Goal: Book appointment/travel/reservation

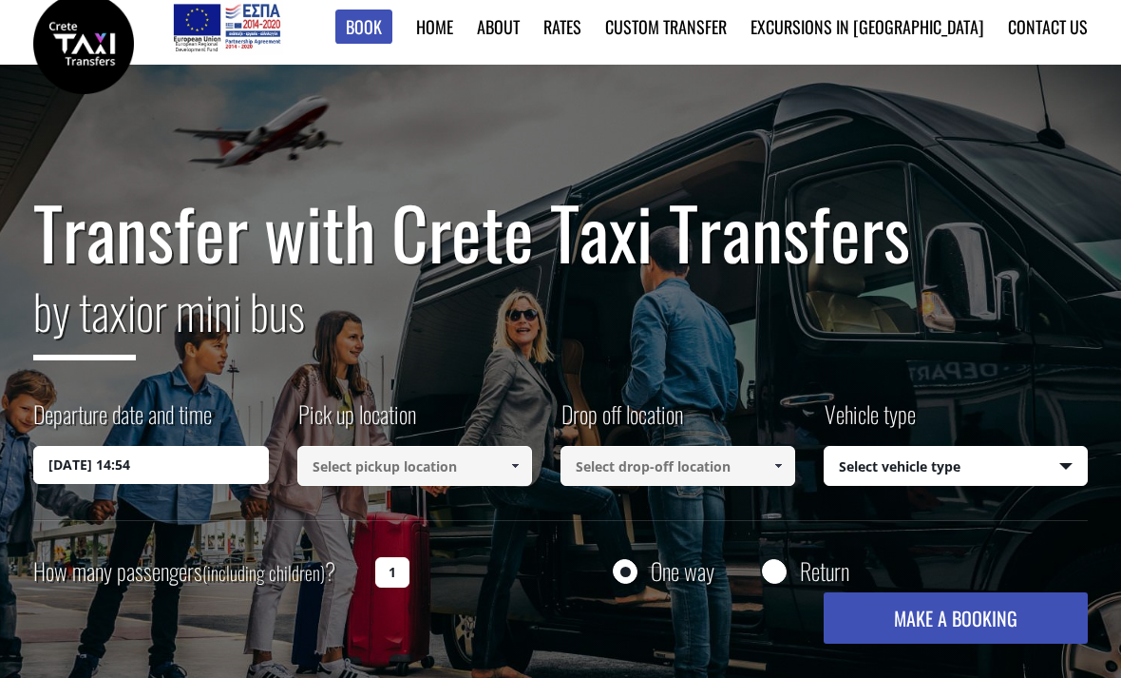
scroll to position [11, 0]
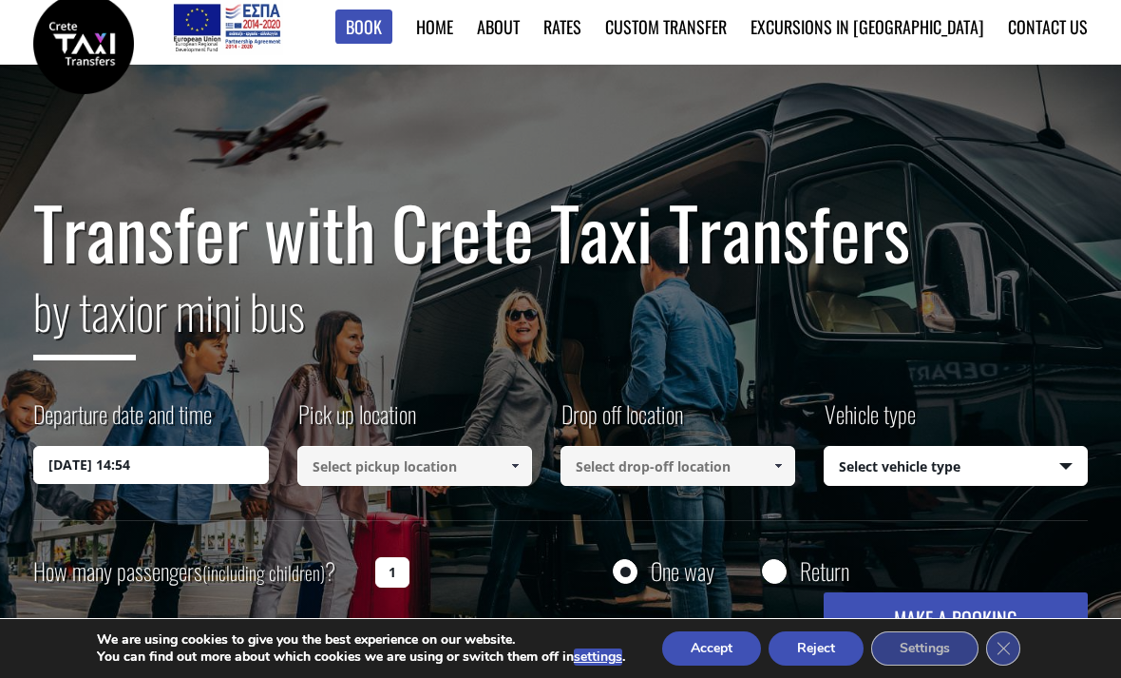
click at [82, 462] on input "[DATE] 14:54" at bounding box center [150, 465] width 235 height 38
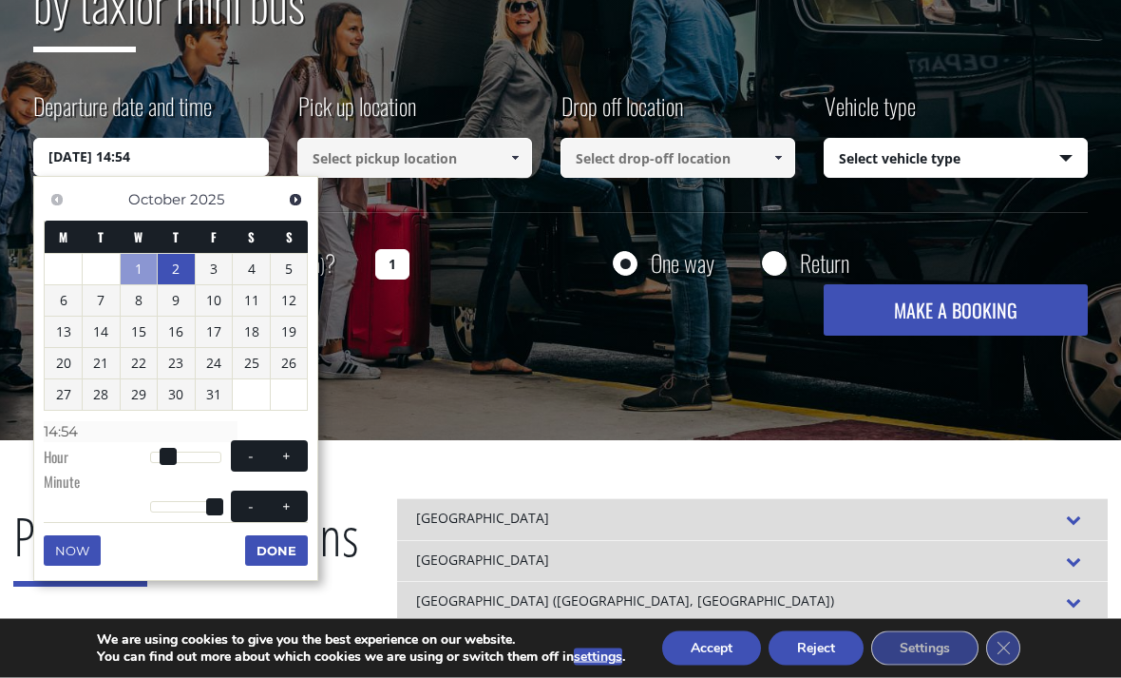
scroll to position [329, 0]
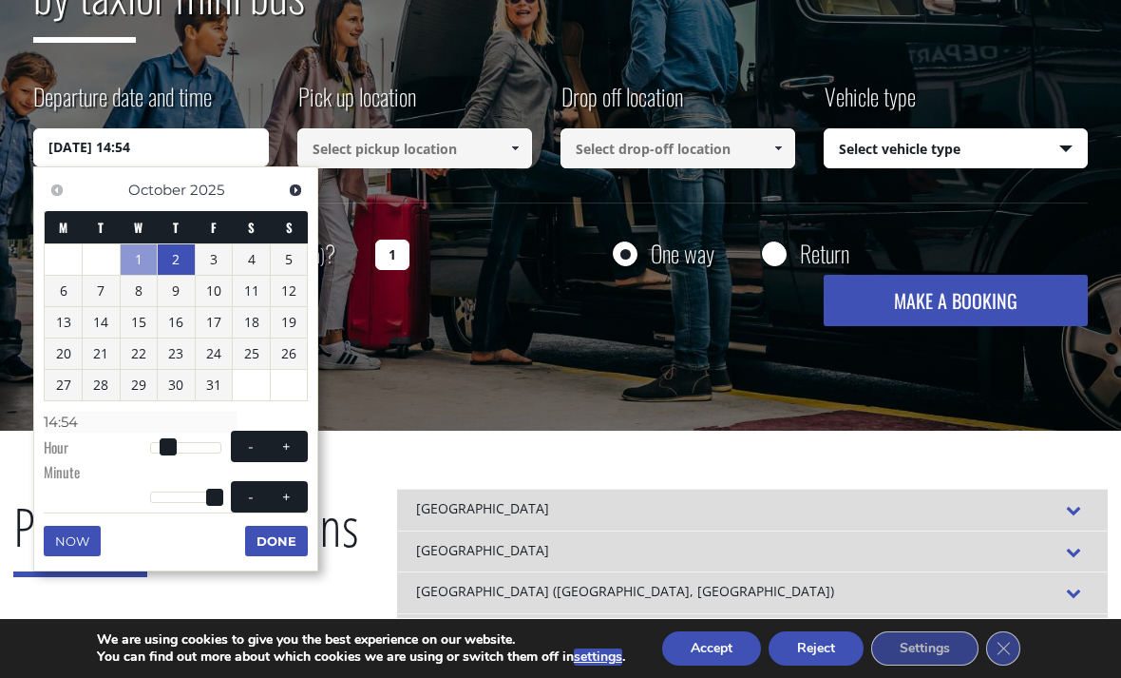
click at [178, 256] on link "2" at bounding box center [176, 259] width 37 height 30
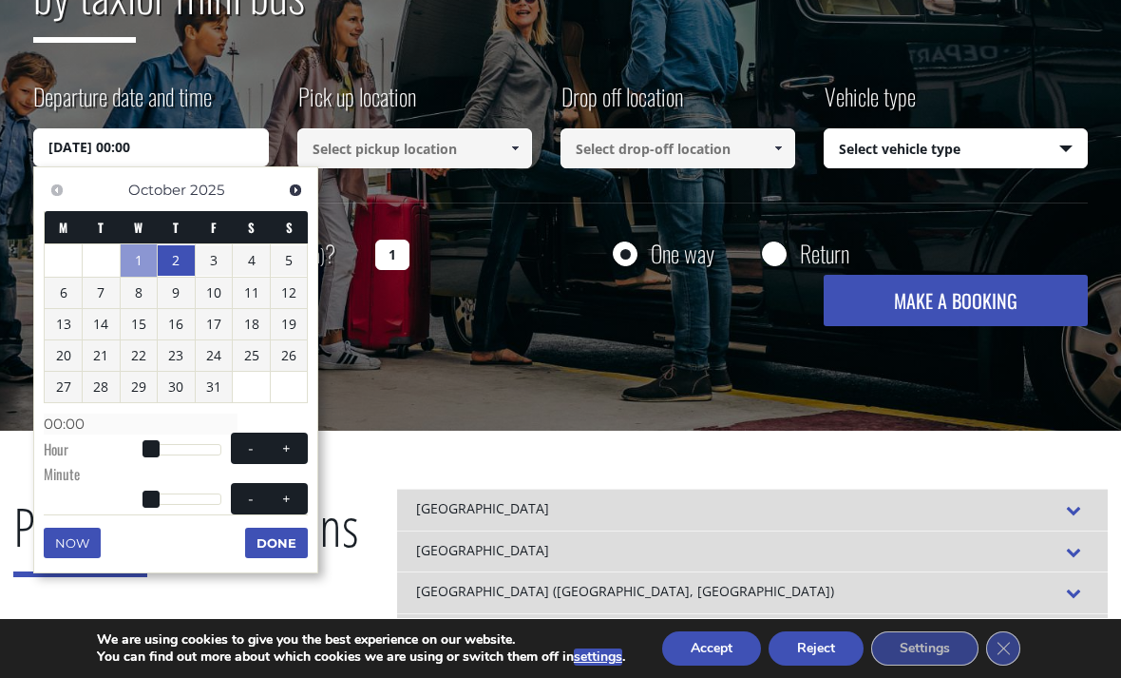
click at [278, 551] on button "Done" at bounding box center [276, 542] width 63 height 30
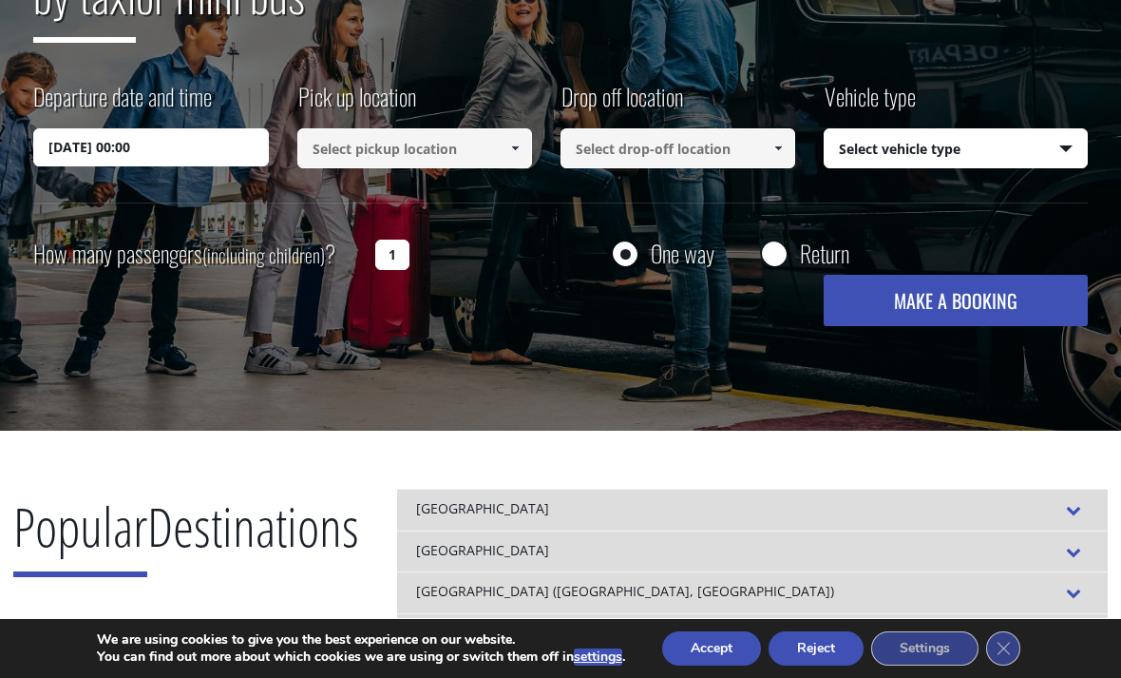
click at [104, 153] on input "[DATE] 00:00" at bounding box center [150, 147] width 235 height 38
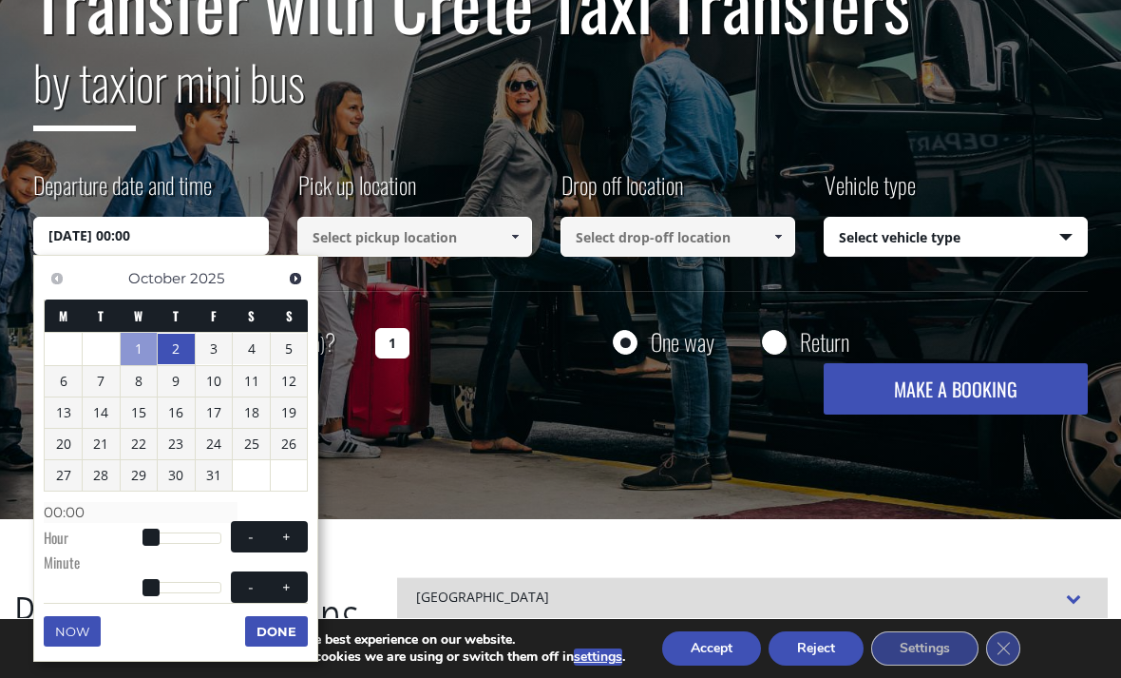
scroll to position [271, 0]
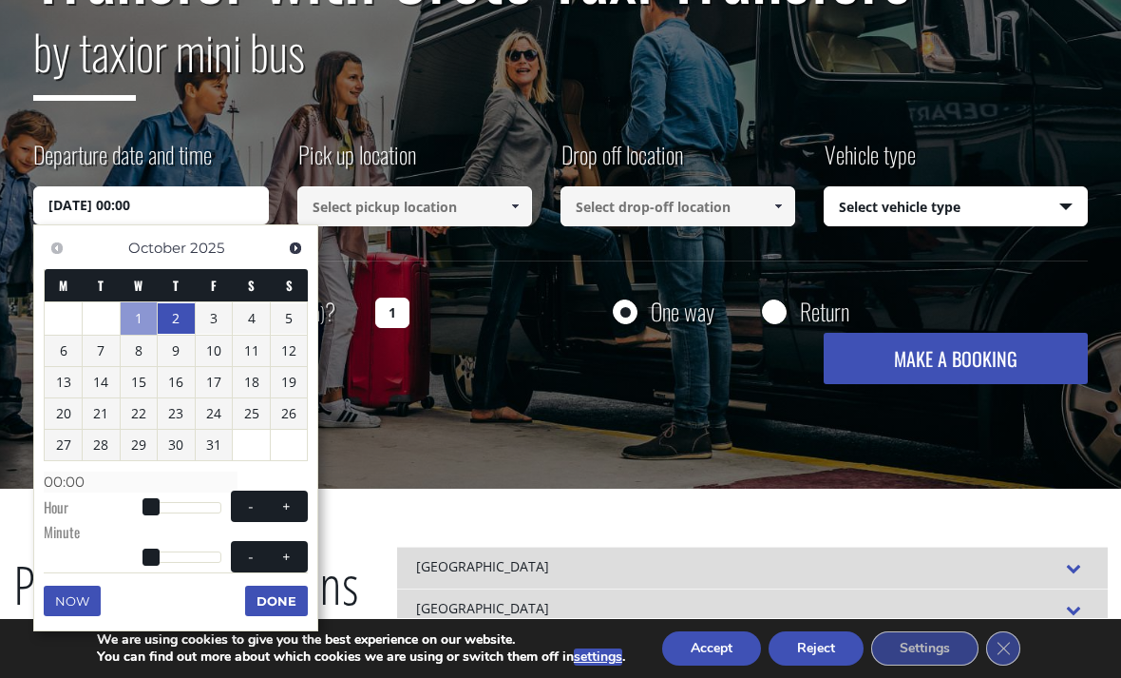
click at [158, 508] on span at bounding box center [151, 506] width 17 height 17
click at [154, 510] on span at bounding box center [151, 506] width 17 height 17
click at [299, 503] on button "+" at bounding box center [287, 506] width 34 height 18
type input "[DATE] 01:00"
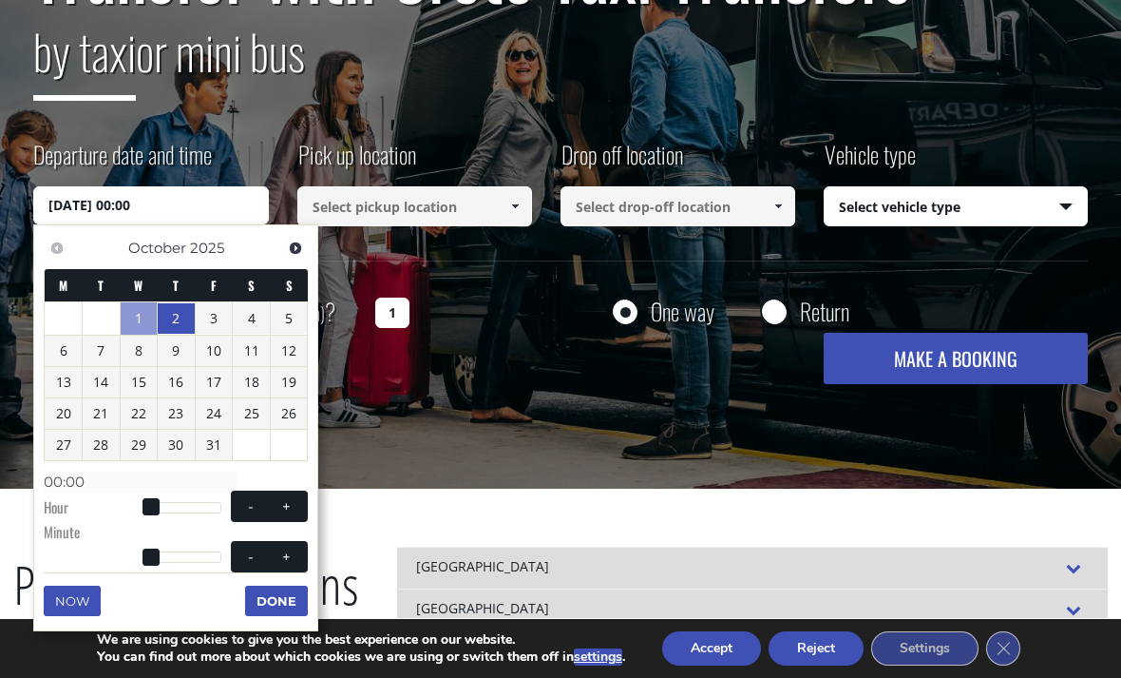
type input "01:00"
click at [283, 501] on span at bounding box center [286, 506] width 15 height 15
type input "[DATE] 02:00"
type input "02:00"
click at [278, 502] on button "+" at bounding box center [287, 506] width 34 height 18
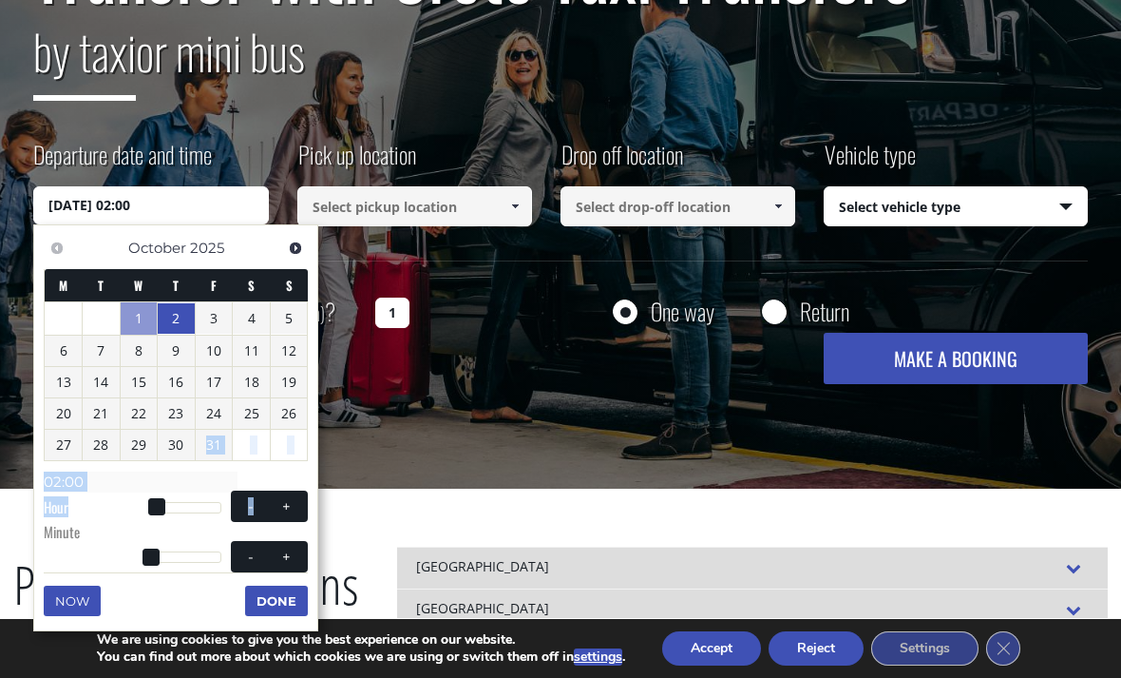
type input "[DATE] 03:00"
type input "03:00"
click at [192, 598] on div "Previous Next [DATE] M T W T F S S 1 2 3 4 5 6 7 8 9 10 11 12 13 14 15 16 17 18…" at bounding box center [175, 427] width 285 height 407
click at [174, 502] on div at bounding box center [186, 507] width 72 height 11
type input "[DATE] 08:00"
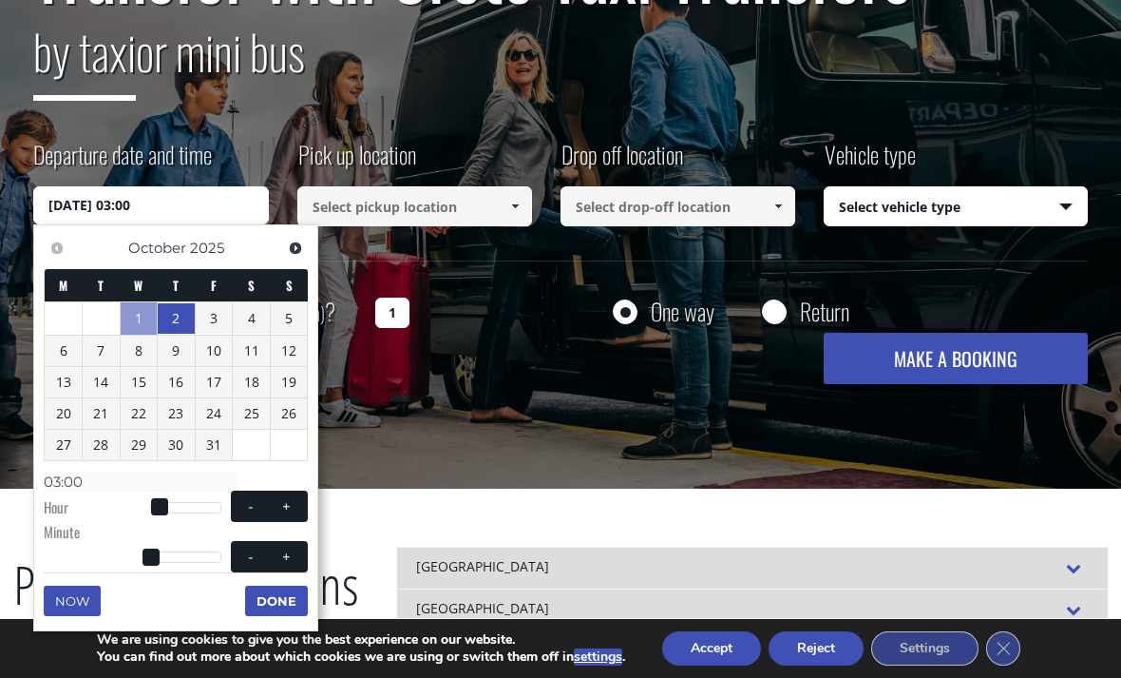
type input "08:00"
click at [183, 500] on span at bounding box center [174, 506] width 17 height 17
click at [199, 503] on div at bounding box center [186, 507] width 72 height 11
type input "[DATE] 16:00"
type input "16:00"
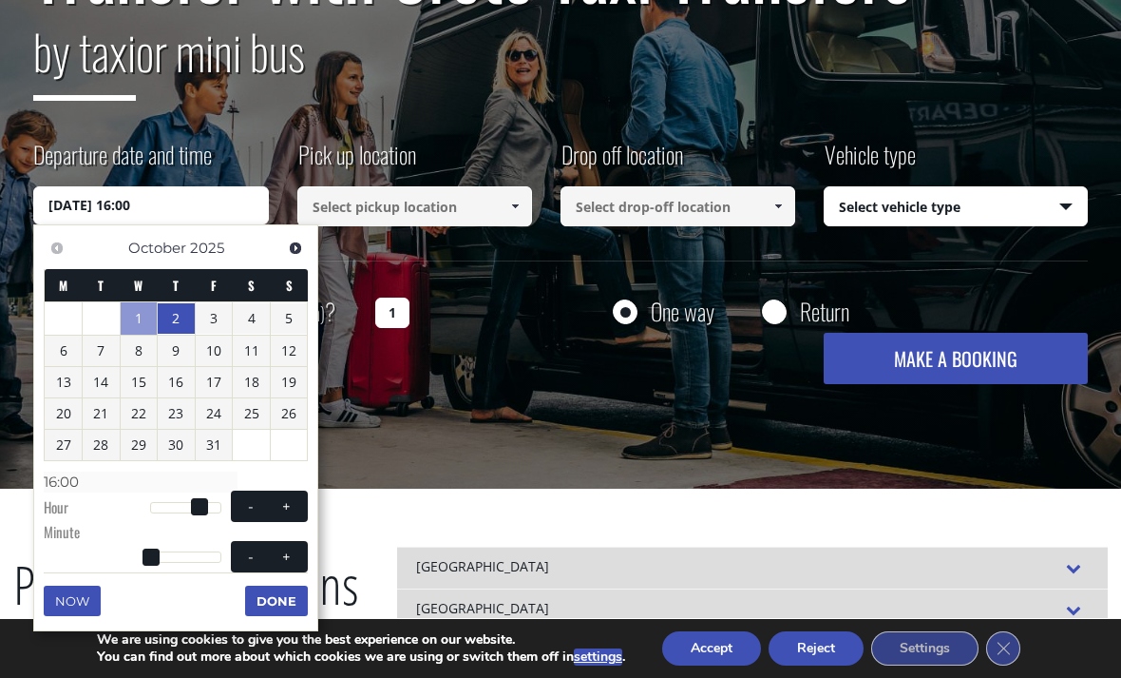
click at [297, 505] on button "+" at bounding box center [287, 506] width 34 height 18
type input "[DATE] 17:00"
type input "17:00"
click at [297, 507] on button "+" at bounding box center [287, 506] width 34 height 18
type input "[DATE] 18:00"
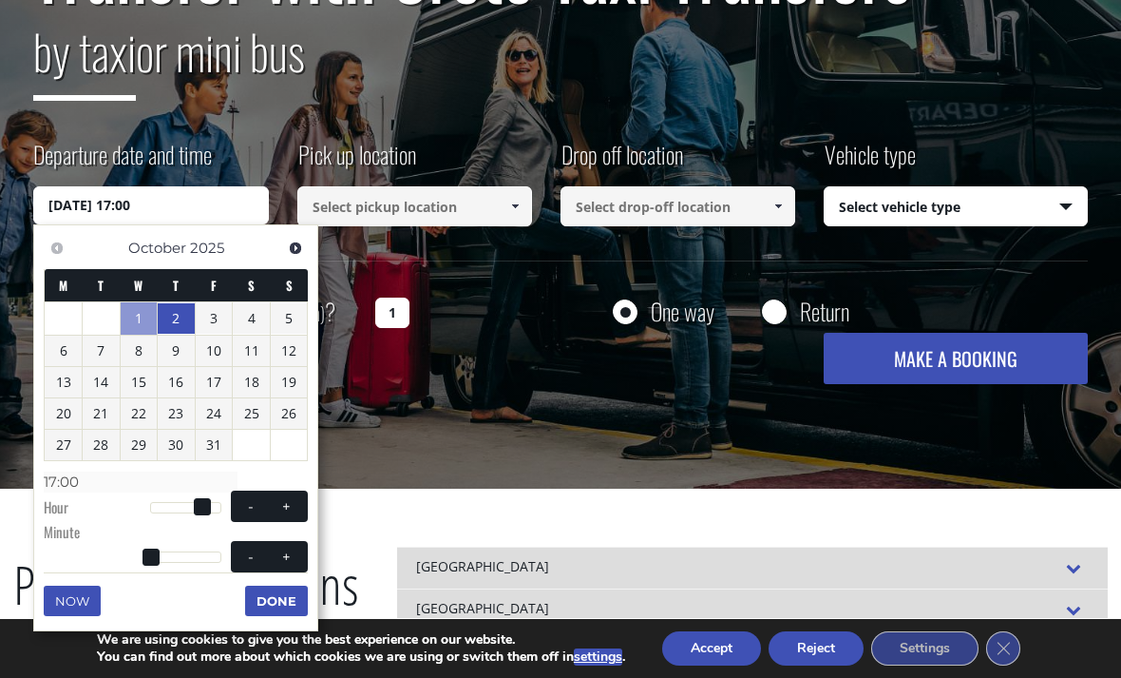
type input "18:00"
click at [288, 558] on span at bounding box center [286, 555] width 15 height 15
type input "[DATE] 18:01"
type input "18:01"
click at [154, 557] on span at bounding box center [152, 556] width 17 height 17
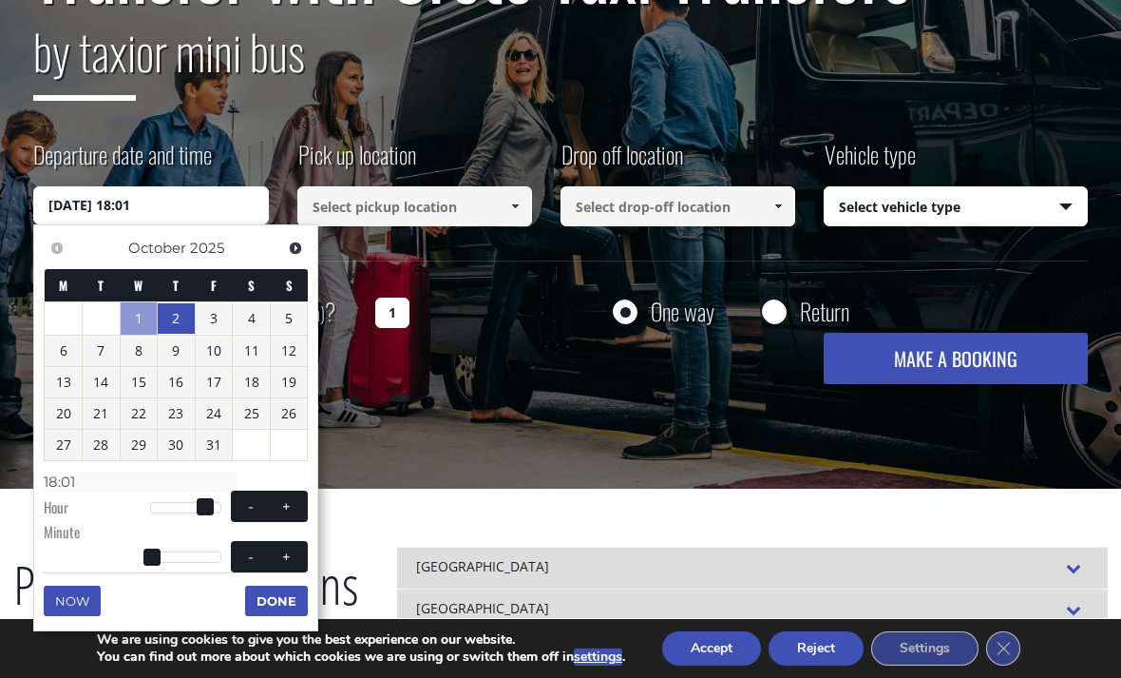
click at [287, 551] on span at bounding box center [286, 555] width 15 height 15
type input "[DATE] 18:02"
type input "18:02"
click at [286, 551] on span at bounding box center [286, 555] width 15 height 15
type input "[DATE] 18:03"
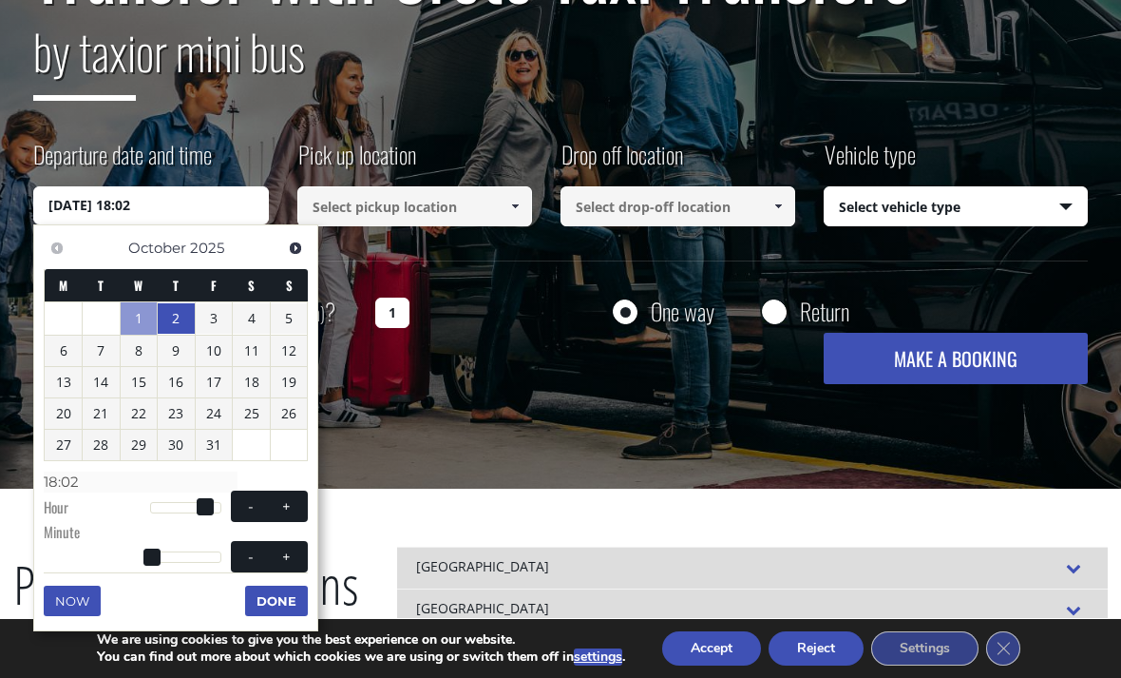
type input "18:03"
click at [294, 556] on span at bounding box center [286, 555] width 15 height 15
type input "[DATE] 18:04"
type input "18:04"
click at [294, 556] on span at bounding box center [286, 555] width 15 height 15
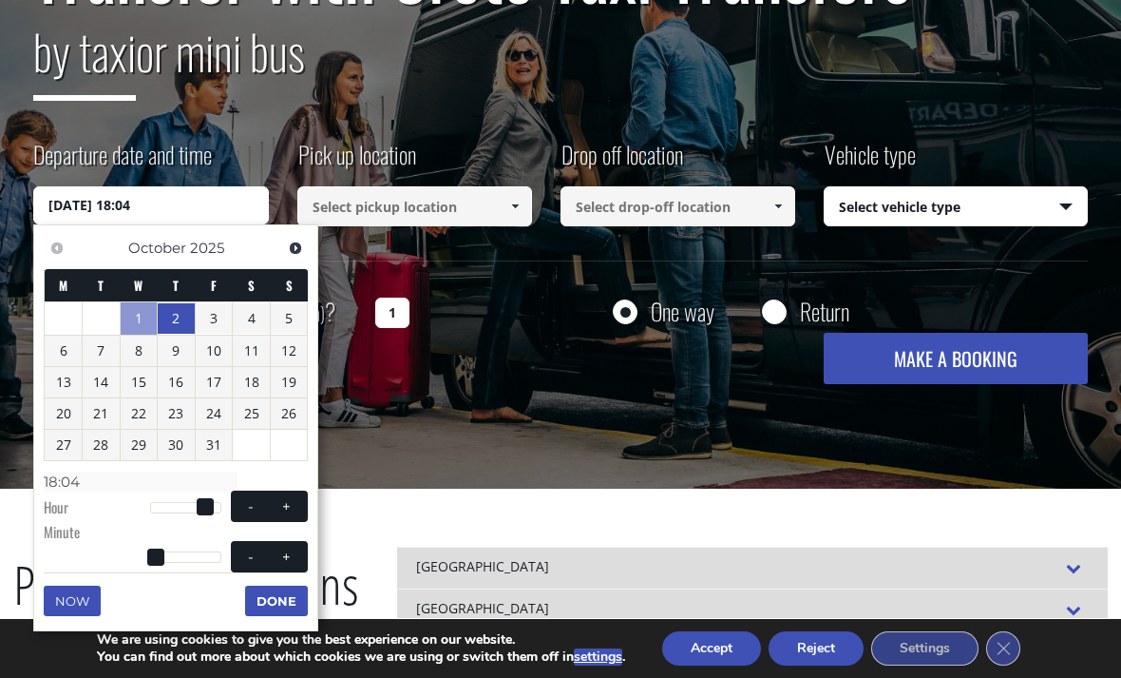
type input "[DATE] 18:05"
type input "18:05"
click at [297, 553] on button "+" at bounding box center [287, 556] width 34 height 18
type input "[DATE] 18:06"
type input "18:06"
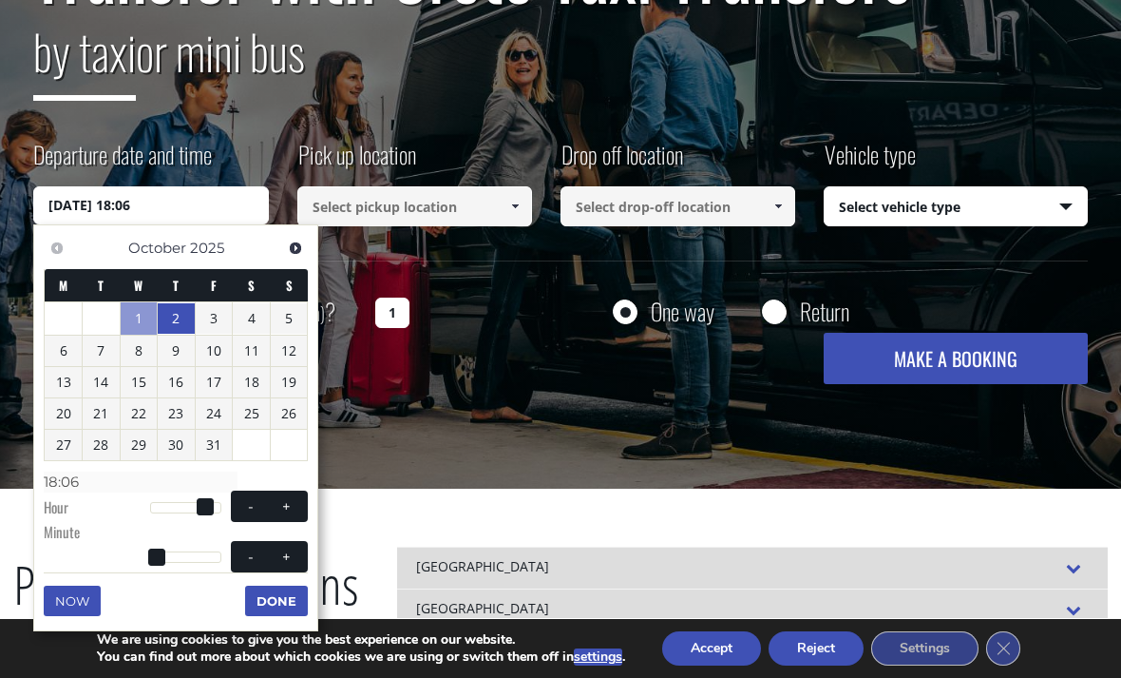
click at [297, 553] on button "+" at bounding box center [287, 556] width 34 height 18
type input "[DATE] 18:07"
type input "18:07"
click at [292, 553] on span at bounding box center [286, 555] width 15 height 15
type input "[DATE] 18:08"
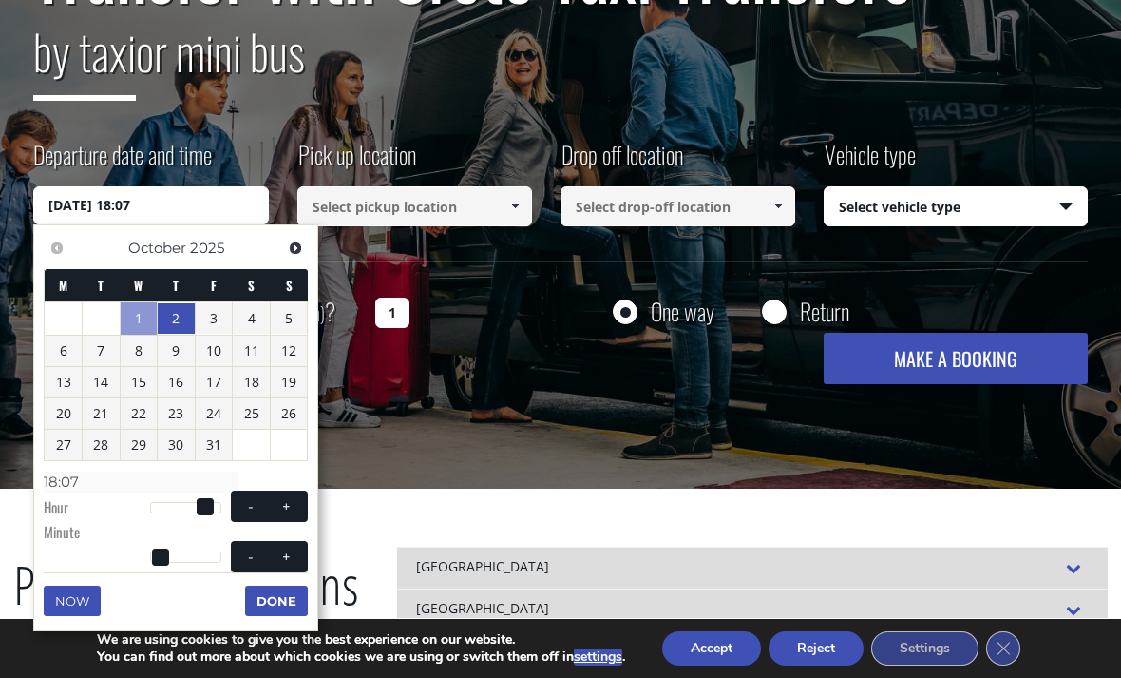
type input "18:08"
click at [291, 552] on span at bounding box center [286, 555] width 15 height 15
type input "[DATE] 18:09"
type input "18:09"
click at [294, 548] on span at bounding box center [286, 555] width 15 height 15
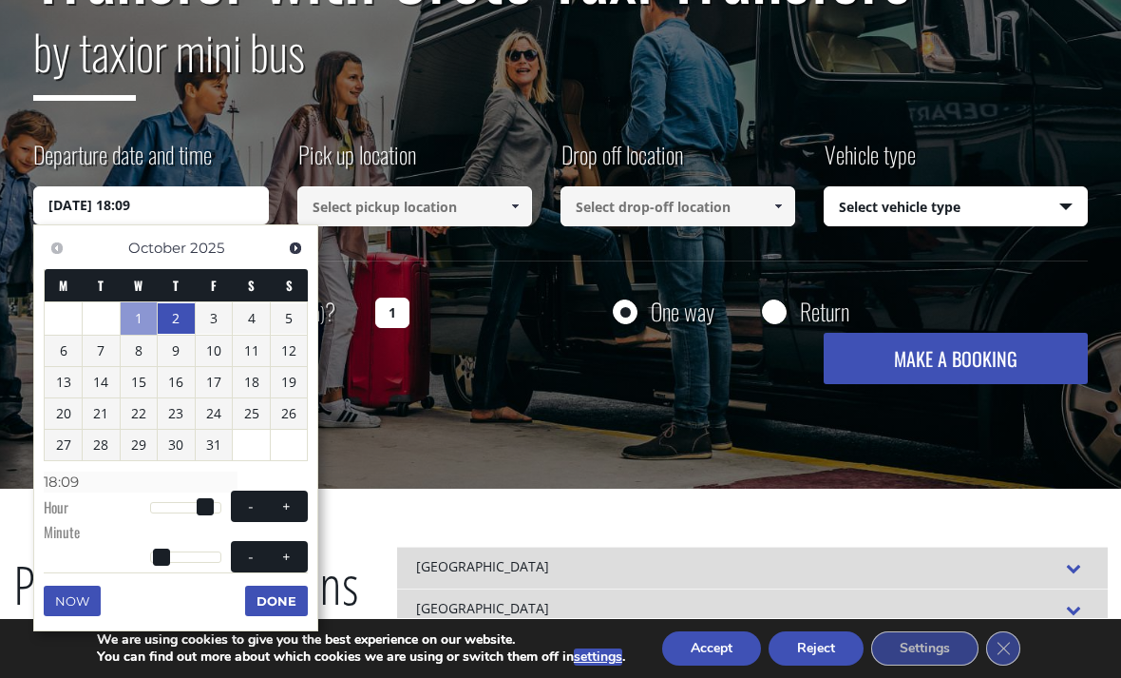
type input "[DATE] 18:10"
type input "18:10"
click at [294, 548] on span at bounding box center [286, 555] width 15 height 15
type input "[DATE] 18:11"
type input "18:11"
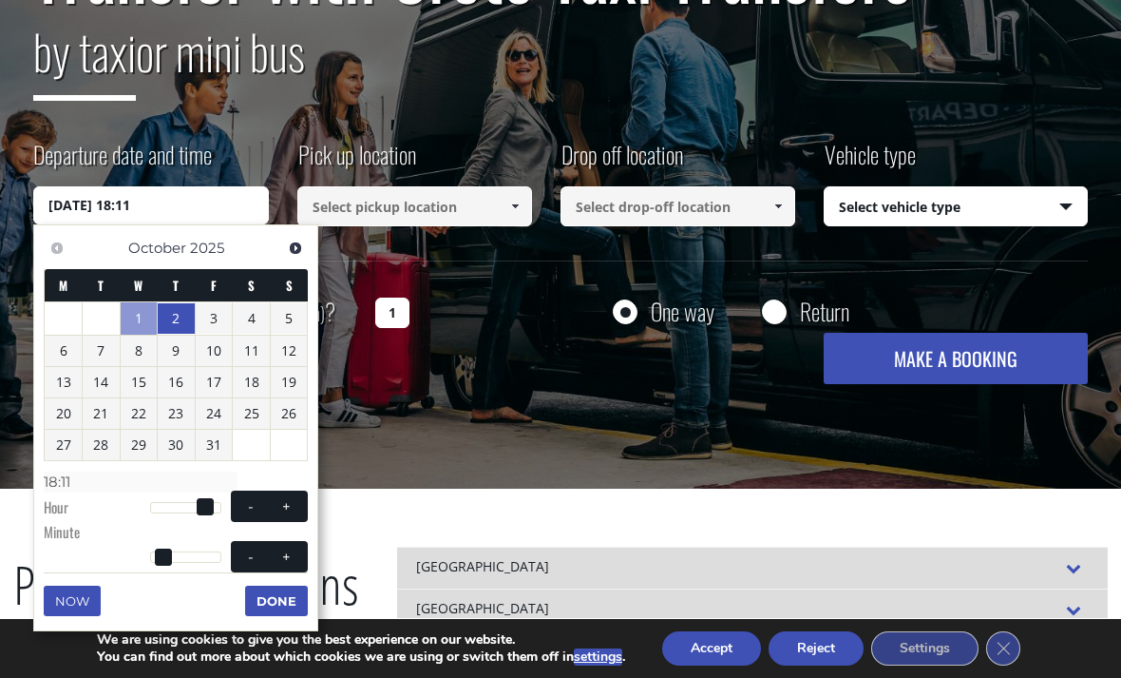
click at [291, 550] on span at bounding box center [286, 555] width 15 height 15
type input "[DATE] 18:12"
type input "18:12"
click at [296, 554] on button "+" at bounding box center [287, 556] width 34 height 18
type input "[DATE] 18:13"
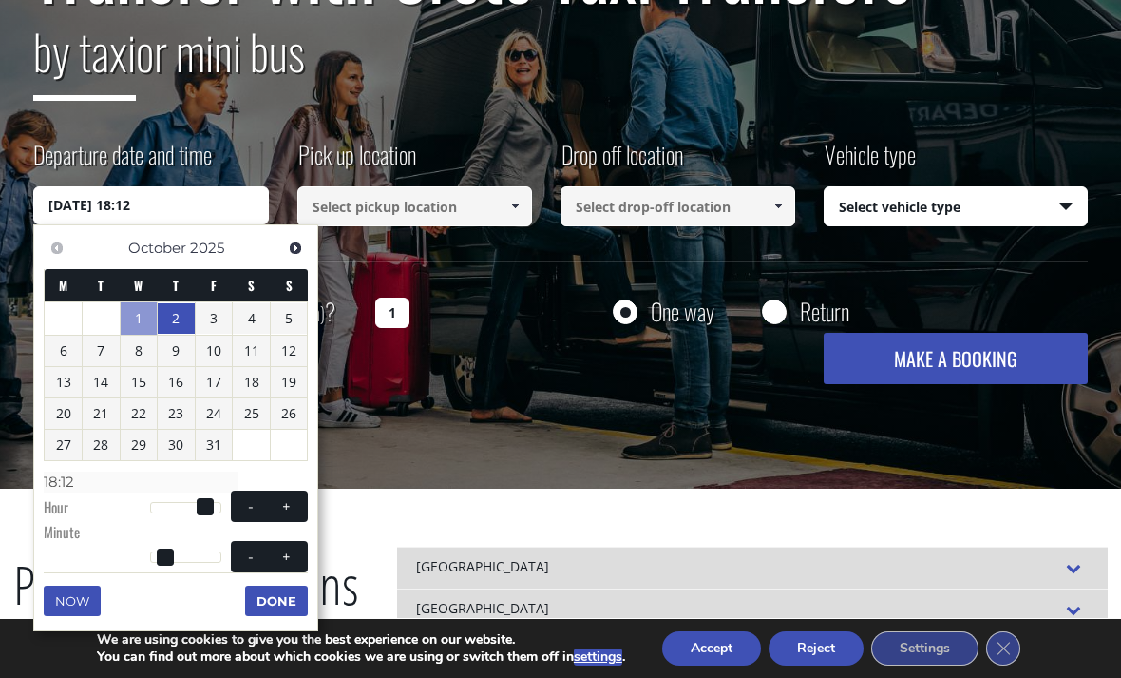
type input "18:13"
click at [295, 553] on button "+" at bounding box center [287, 556] width 34 height 18
type input "[DATE] 18:14"
type input "18:14"
click at [289, 549] on span at bounding box center [286, 555] width 15 height 15
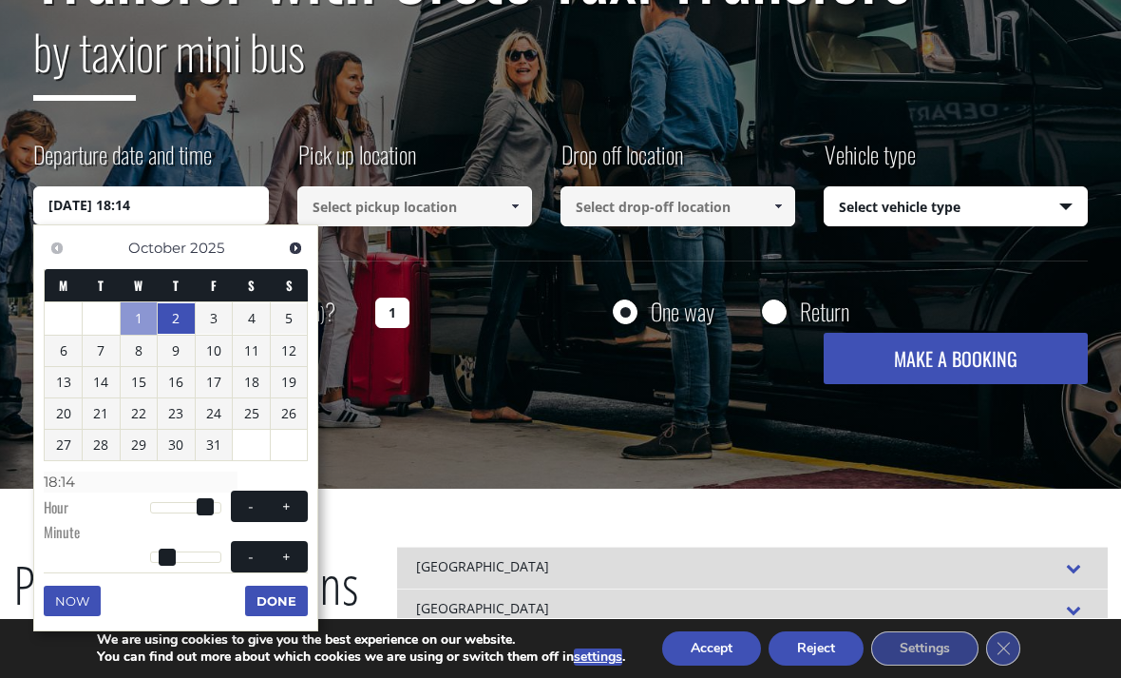
type input "[DATE] 18:15"
type input "18:15"
click at [287, 604] on button "Done" at bounding box center [276, 600] width 63 height 30
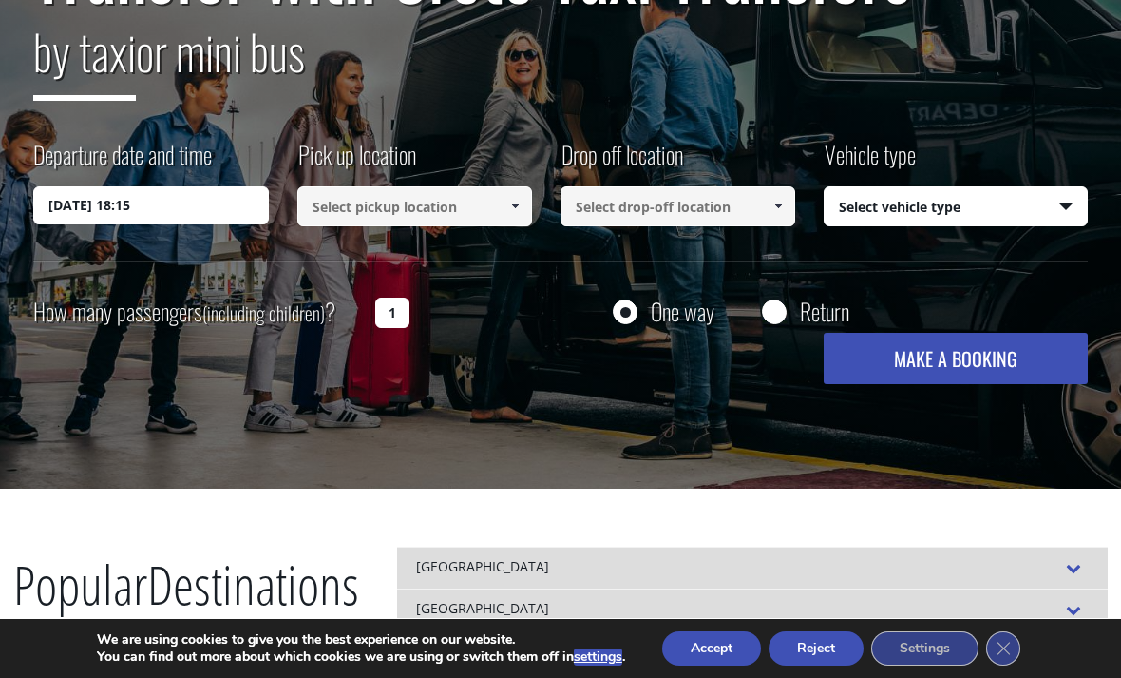
click at [445, 210] on input at bounding box center [414, 206] width 235 height 40
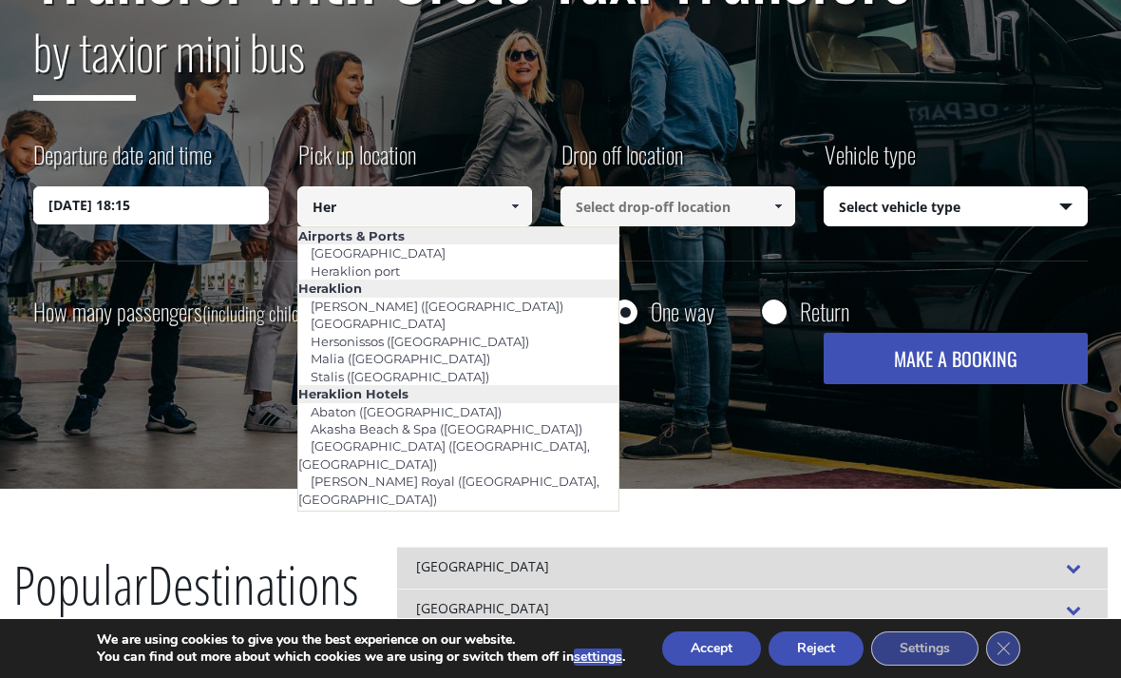
click at [425, 257] on link "[GEOGRAPHIC_DATA]" at bounding box center [378, 253] width 160 height 27
type input "[GEOGRAPHIC_DATA]"
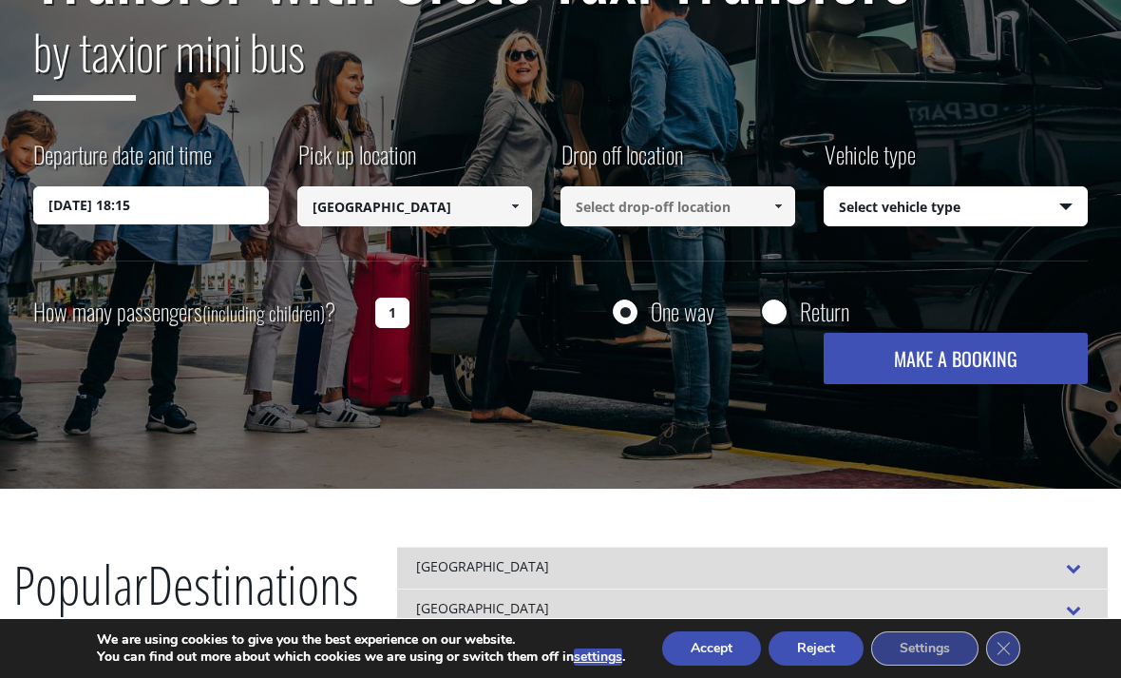
click at [623, 212] on input at bounding box center [678, 206] width 235 height 40
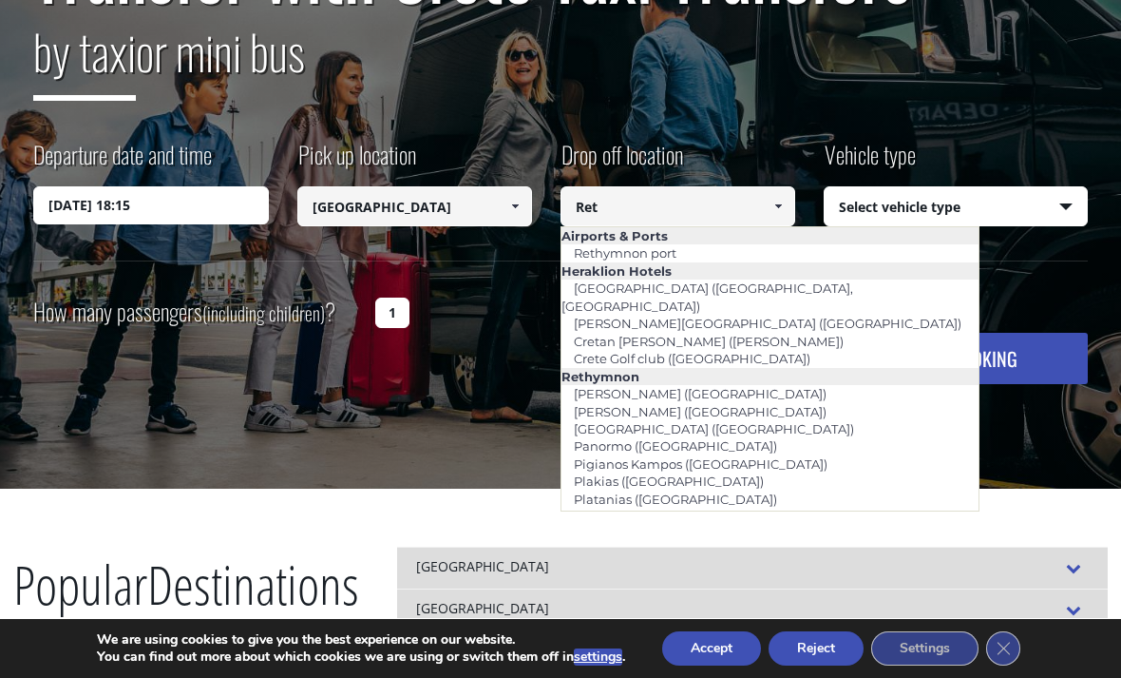
click at [602, 249] on link "Rethymnon port" at bounding box center [625, 253] width 127 height 27
type input "Rethymnon port"
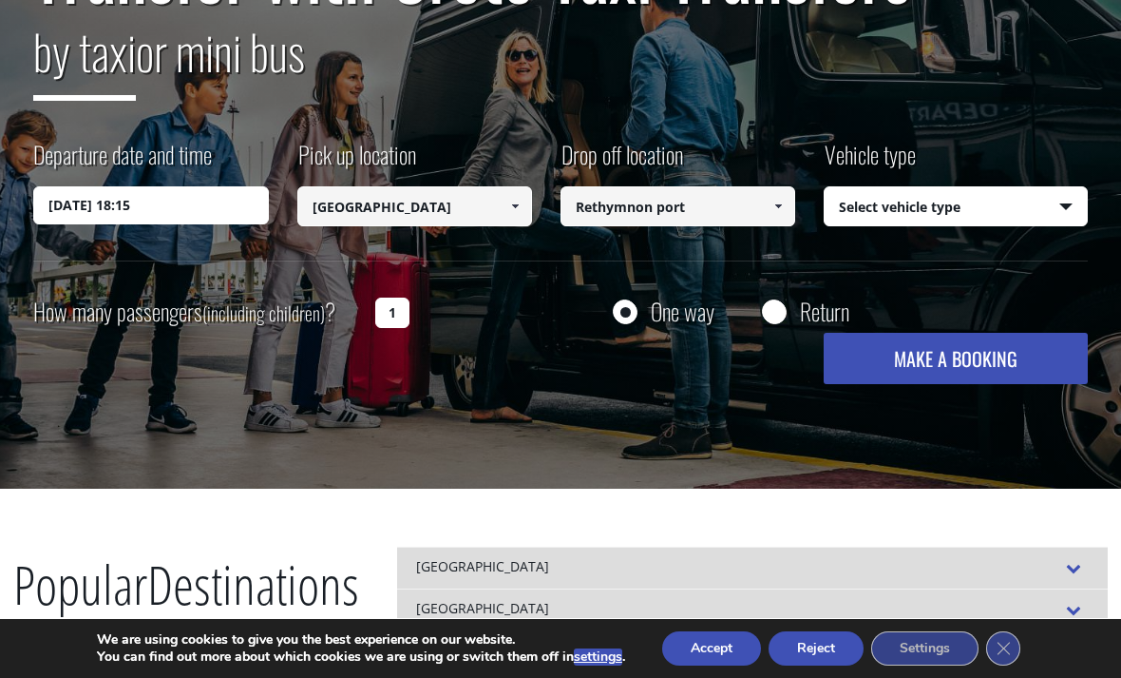
click at [865, 204] on select "Select vehicle type Taxi (4 passengers) Mercedes E Class Mini Van (7 passengers…" at bounding box center [955, 207] width 261 height 40
select select "540"
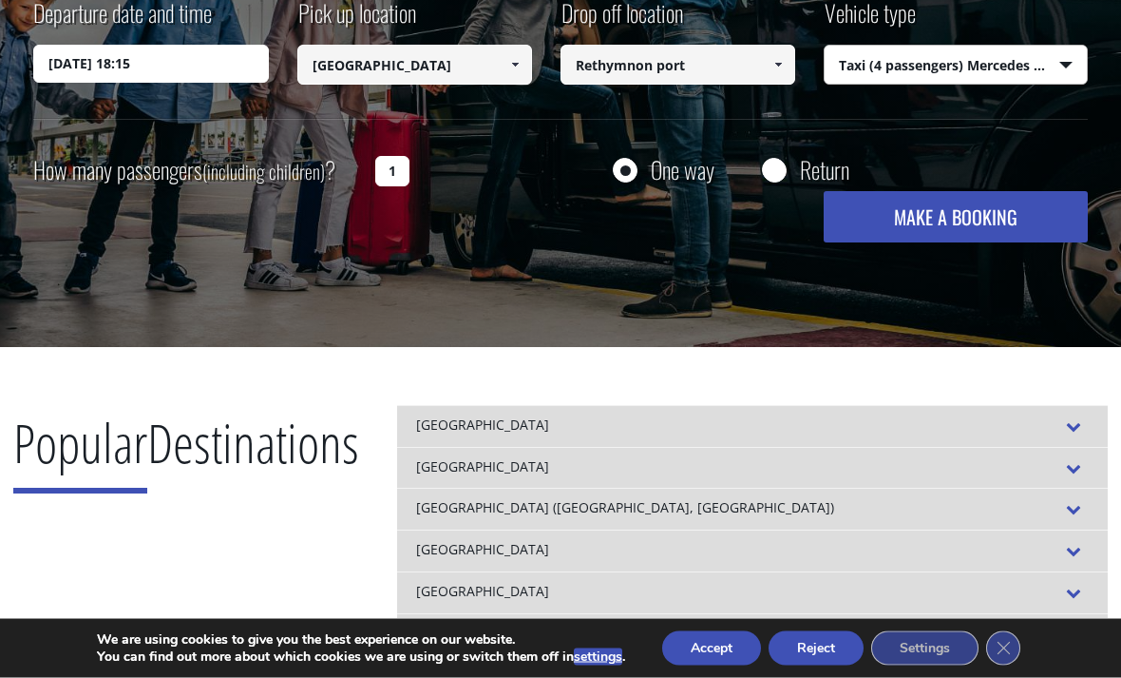
scroll to position [395, 0]
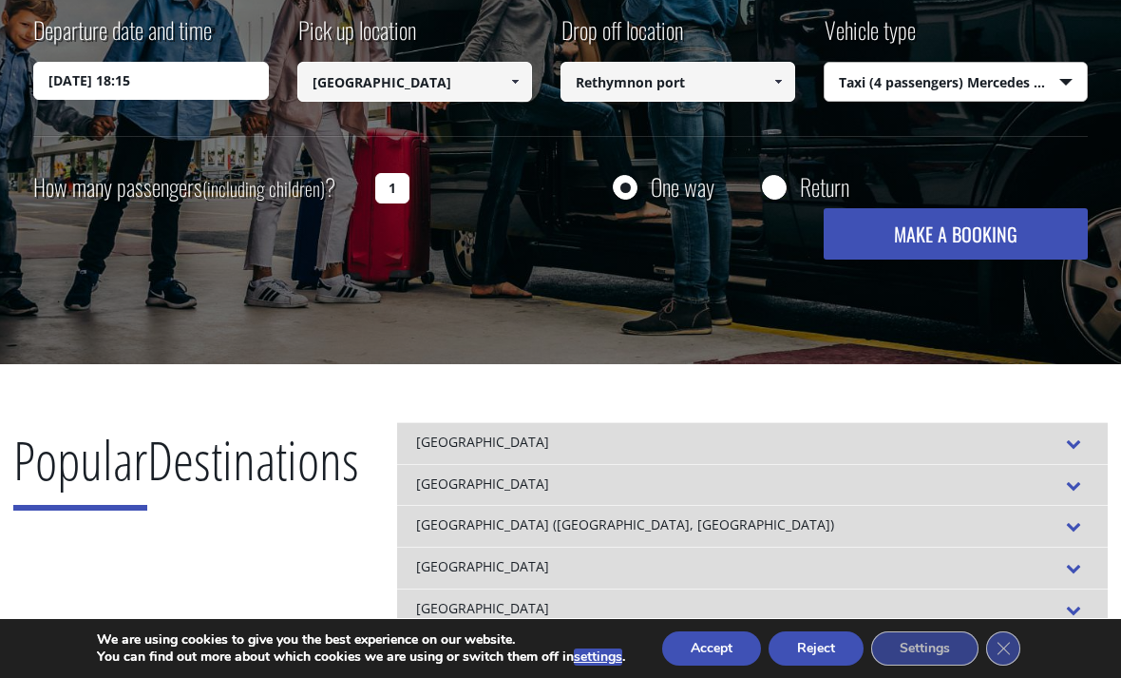
click at [875, 236] on button "MAKE A BOOKING" at bounding box center [955, 233] width 263 height 51
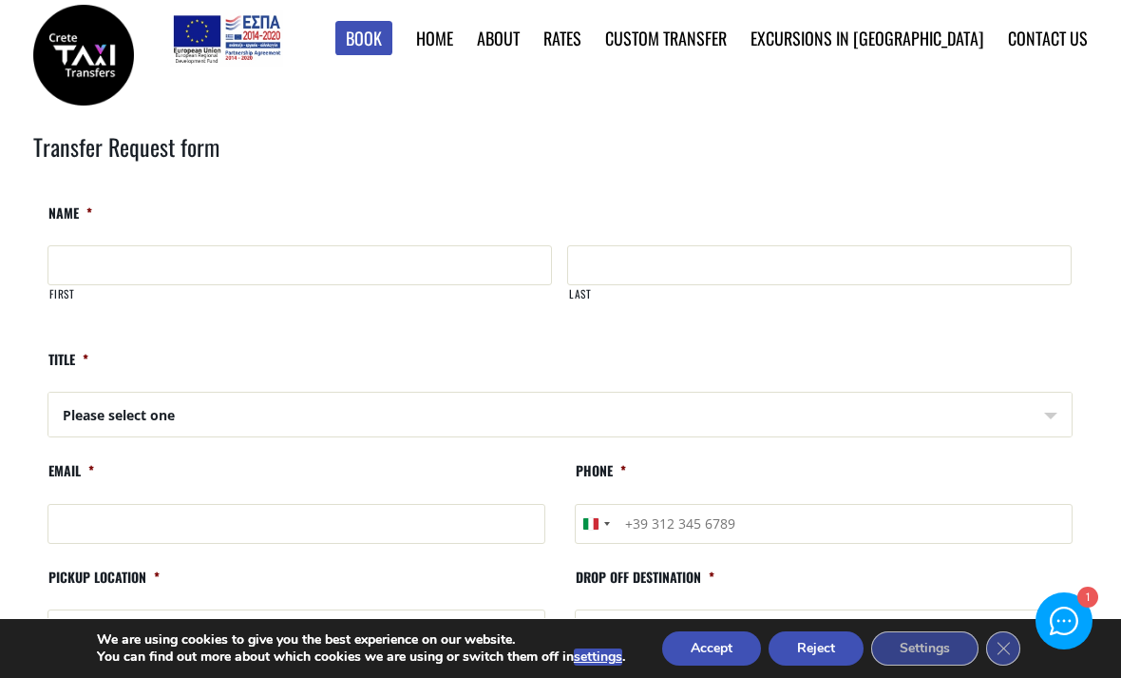
click at [0, 0] on link "Find Rates in Table" at bounding box center [0, 0] width 0 height 0
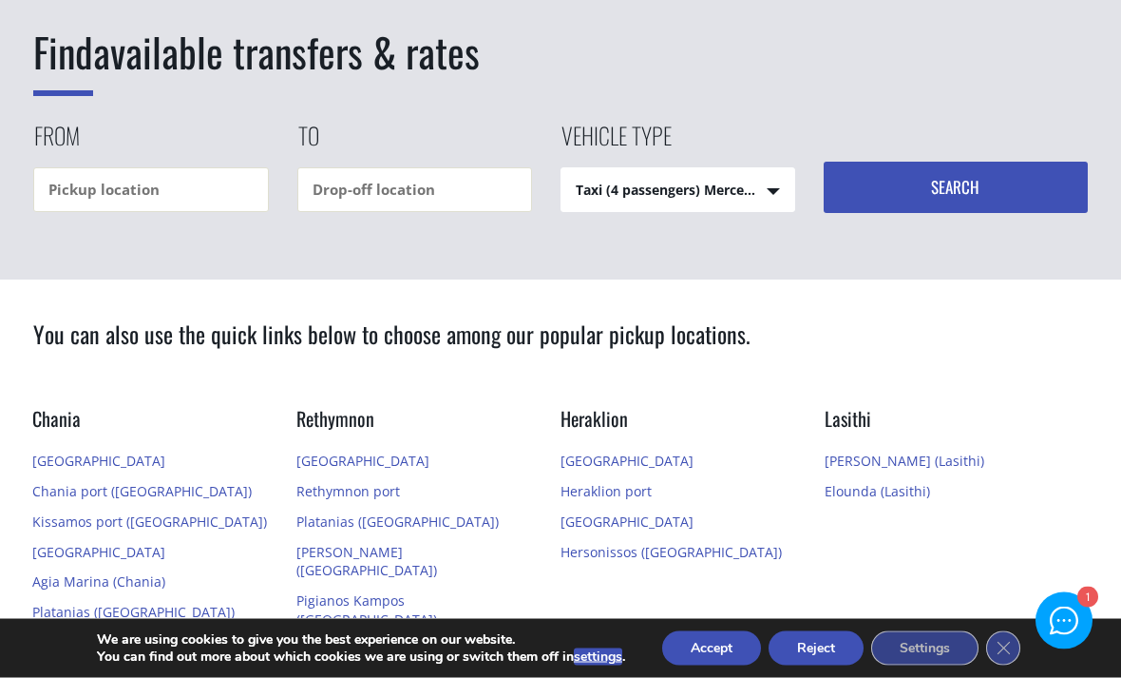
scroll to position [204, 0]
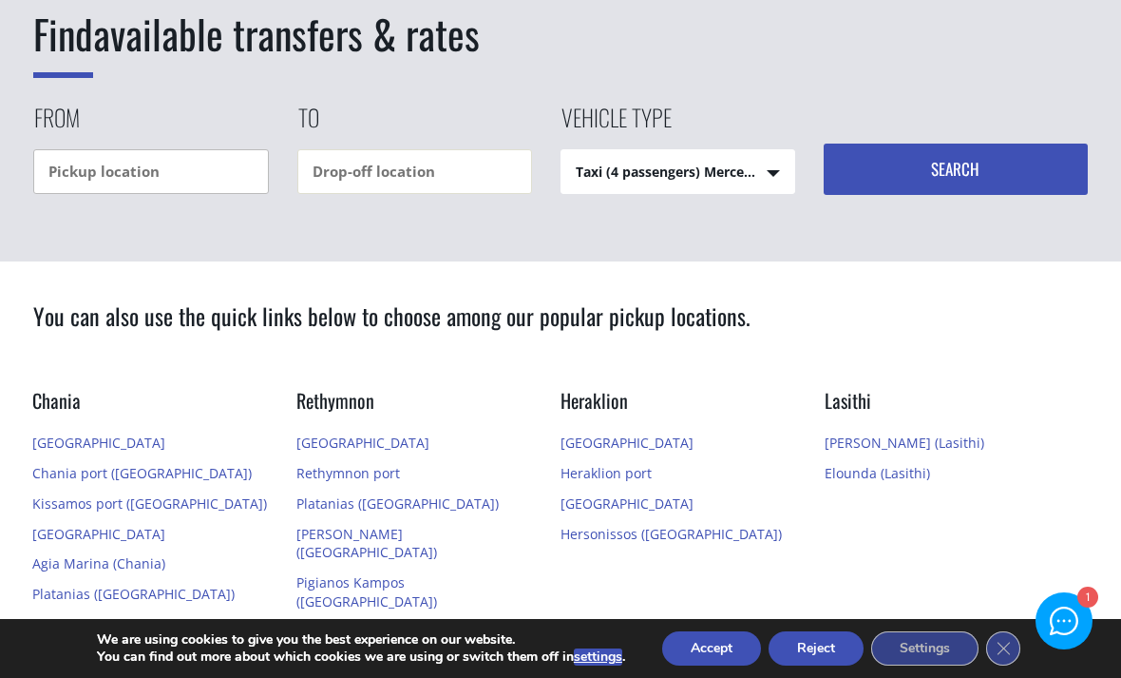
click at [198, 193] on input "text" at bounding box center [150, 171] width 235 height 45
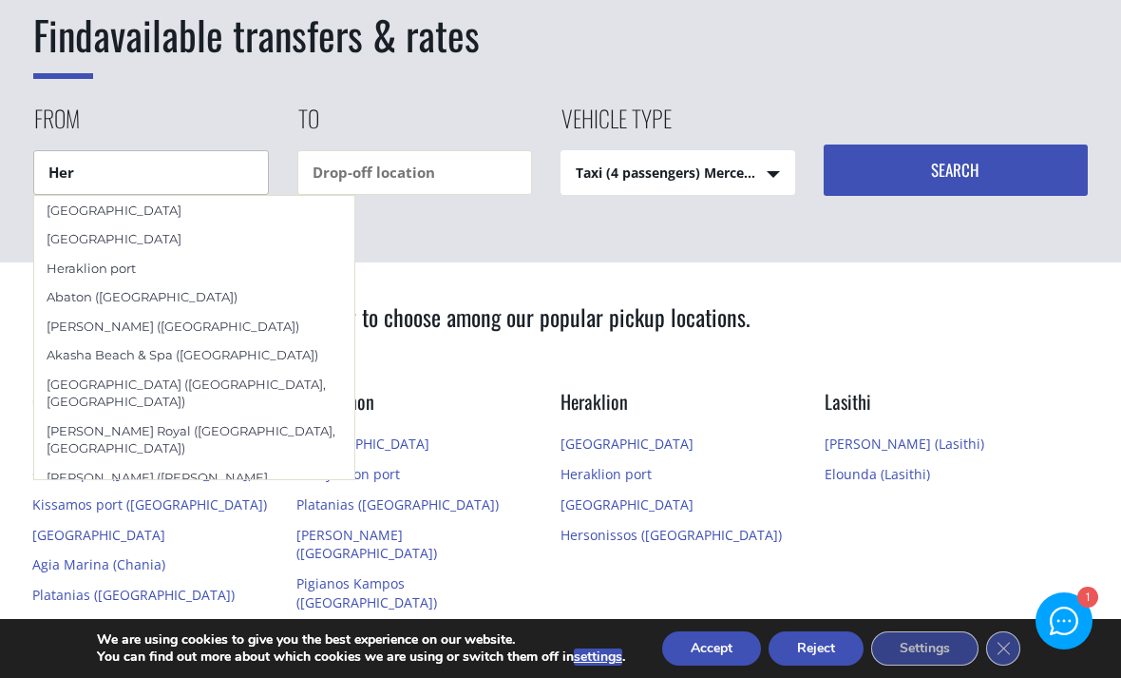
click at [191, 209] on div "[GEOGRAPHIC_DATA]" at bounding box center [194, 210] width 320 height 29
type input "[GEOGRAPHIC_DATA]"
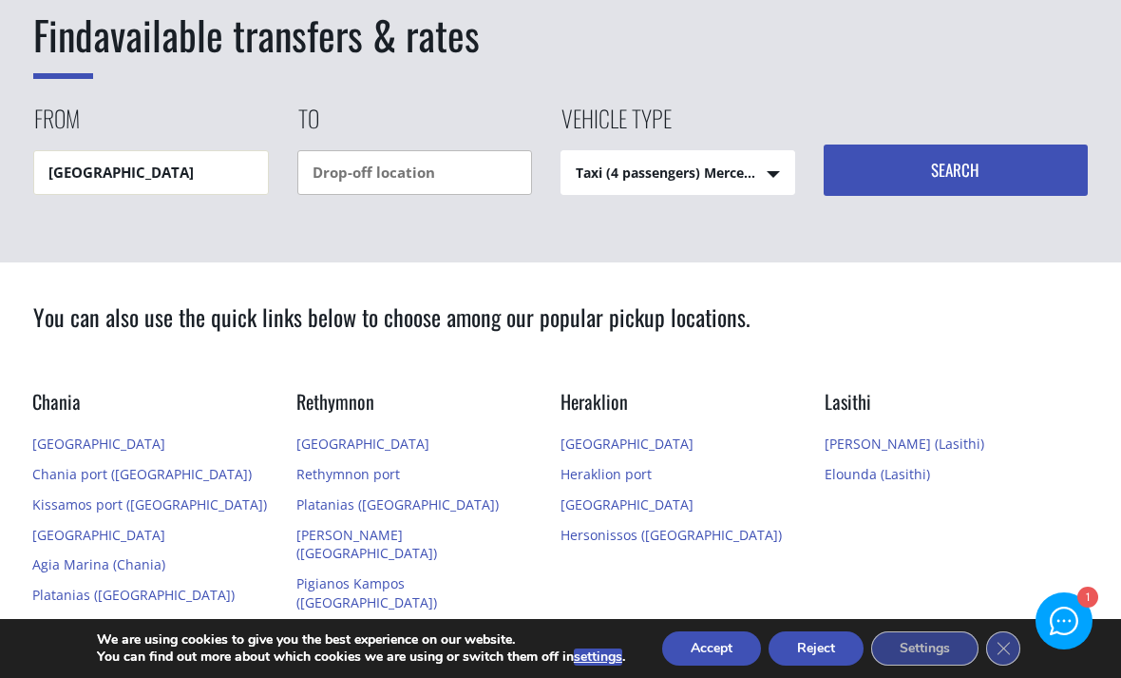
click at [365, 167] on input "text" at bounding box center [414, 172] width 235 height 45
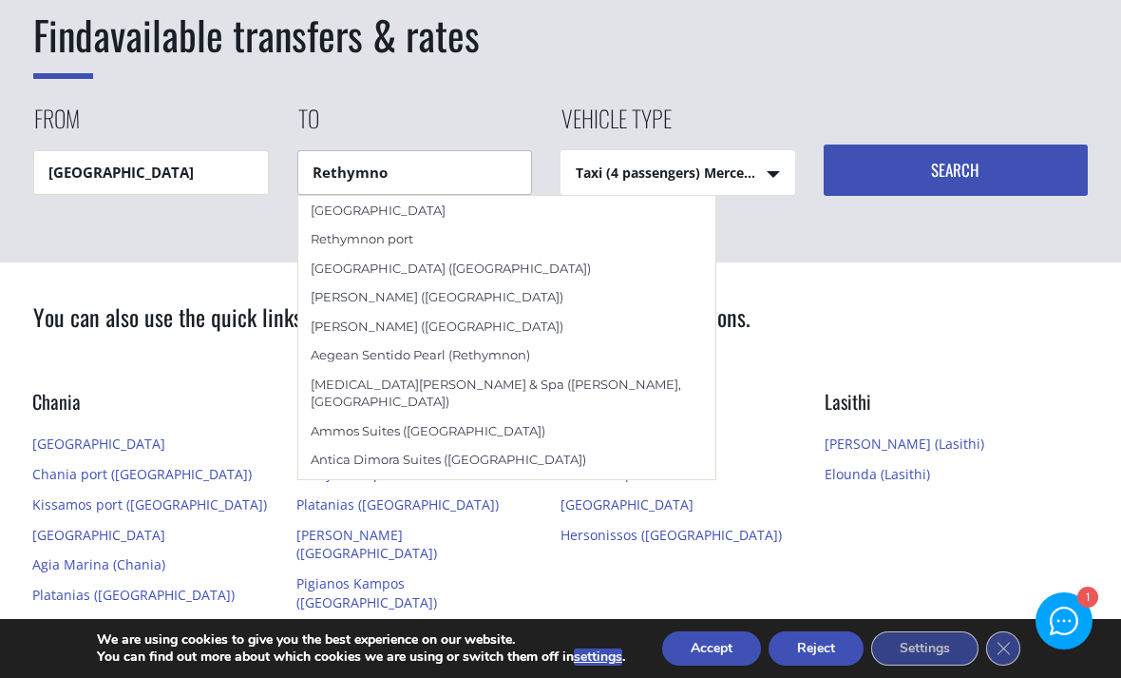
click at [388, 242] on div "Rethymnon port" at bounding box center [506, 238] width 417 height 29
type input "Rethymnon port"
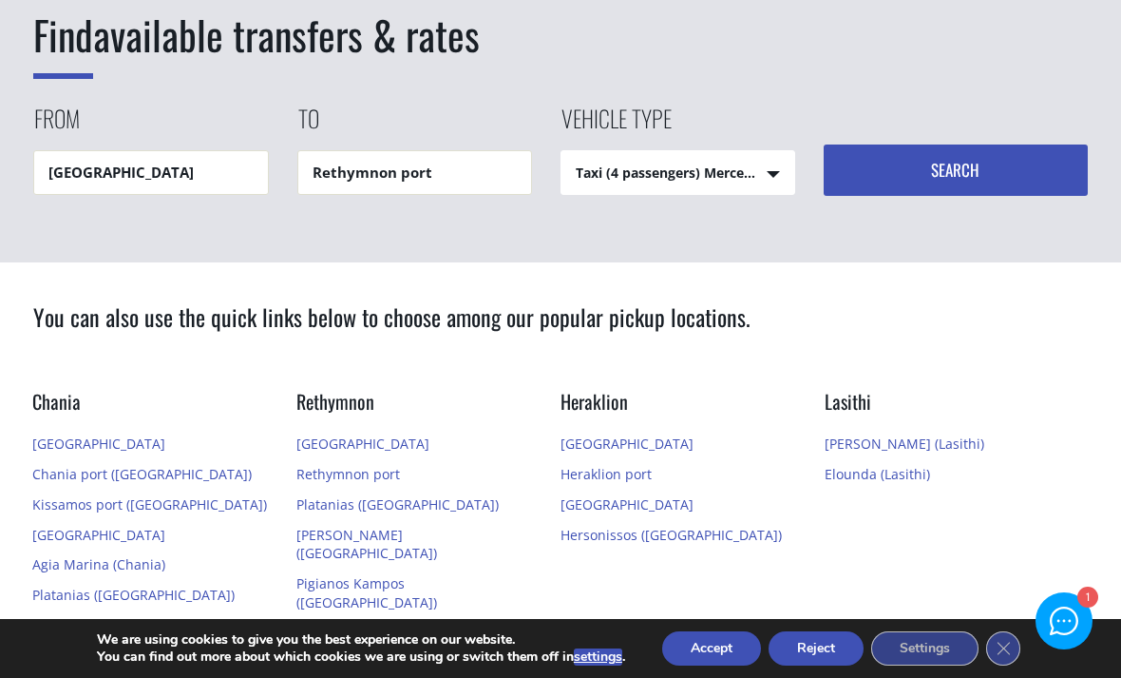
click at [891, 178] on button "Search" at bounding box center [955, 169] width 263 height 51
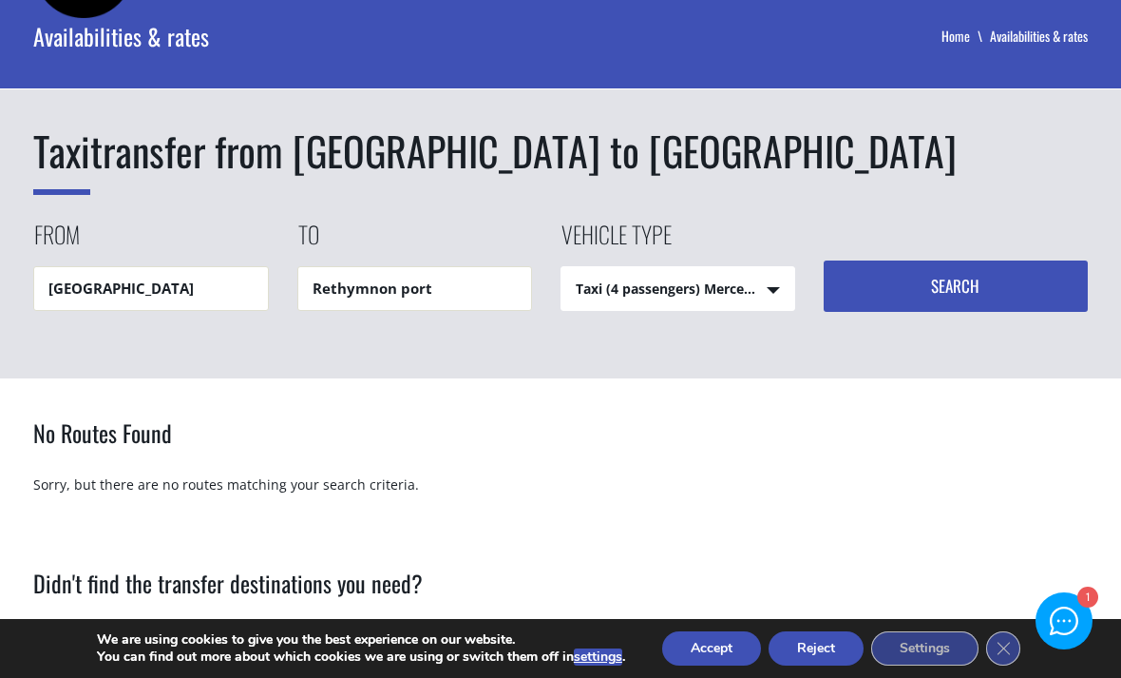
scroll to position [85, 0]
